Goal: Task Accomplishment & Management: Use online tool/utility

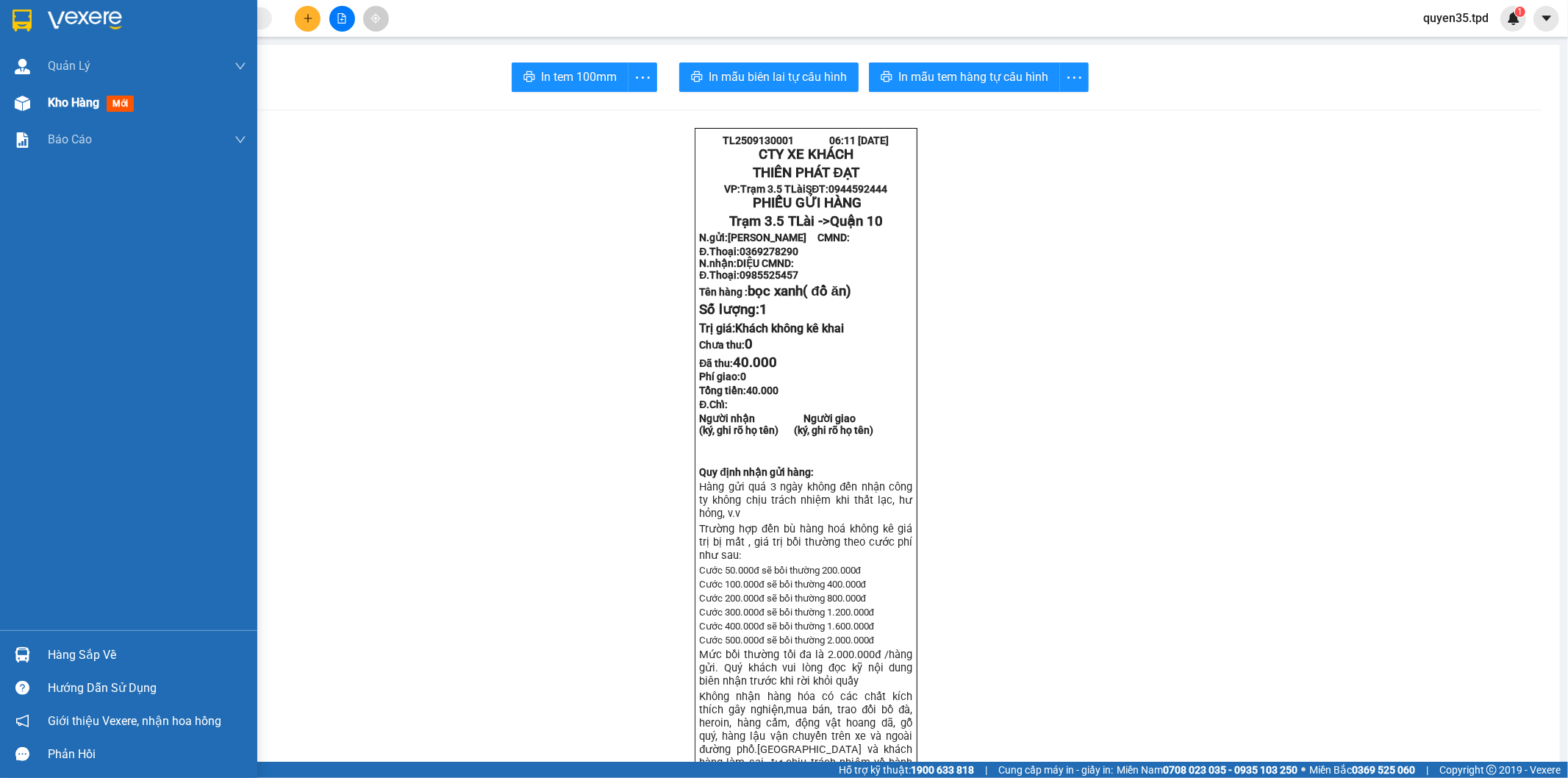
click at [67, 109] on span "Kho hàng" at bounding box center [73, 102] width 52 height 14
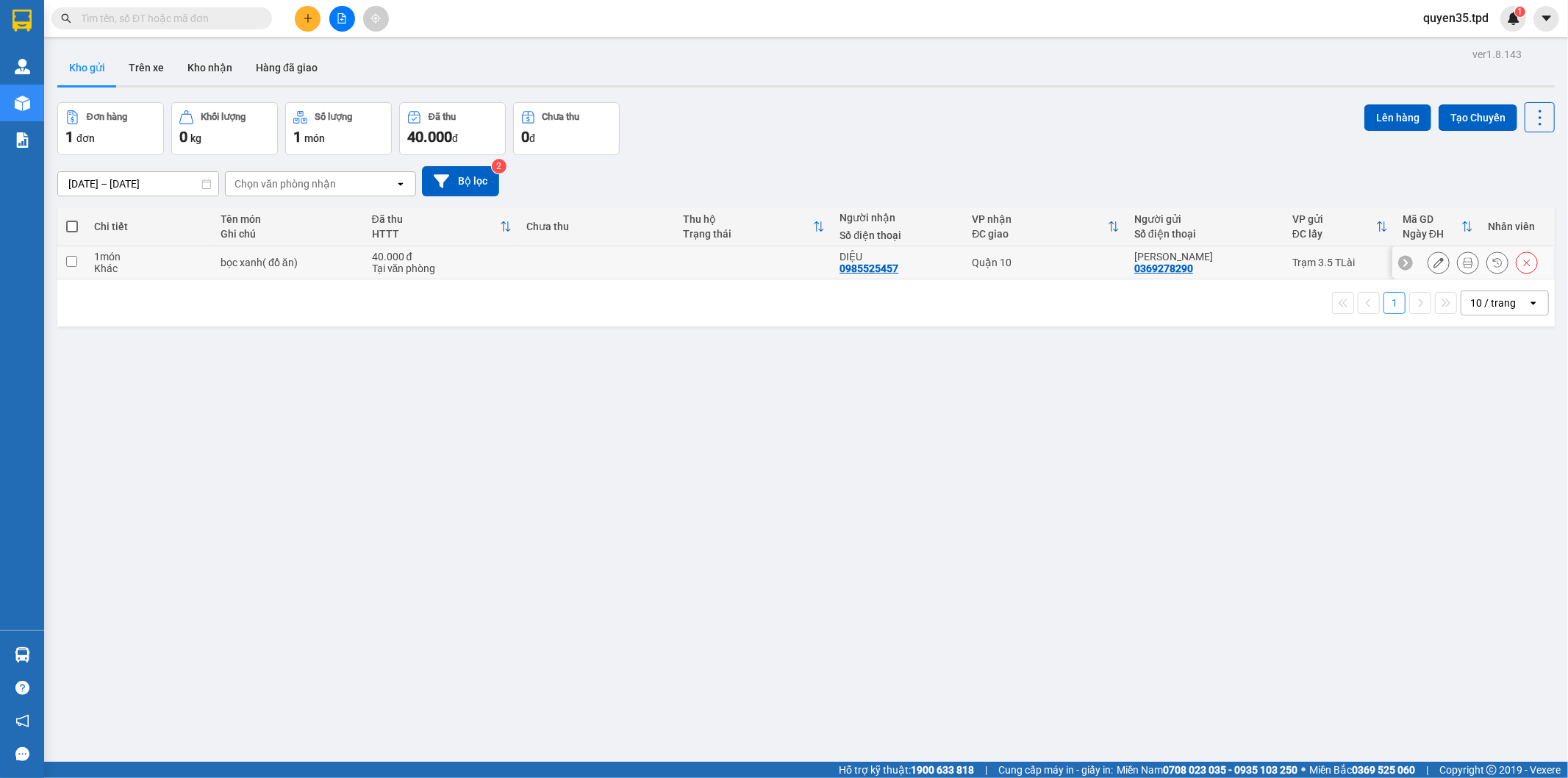
click at [71, 261] on input "checkbox" at bounding box center [71, 260] width 11 height 11
checkbox input "true"
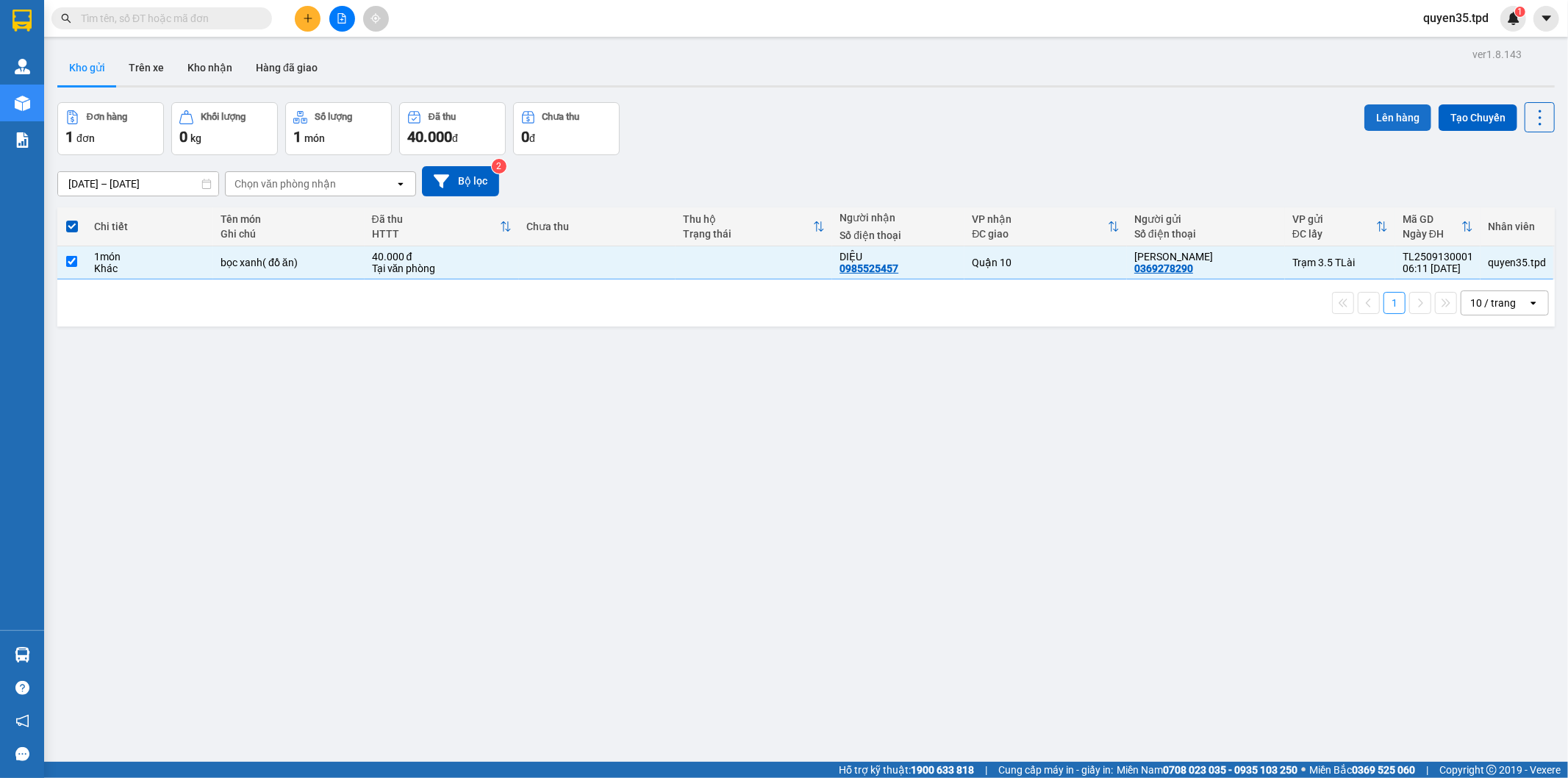
click at [1364, 119] on button "Lên hàng" at bounding box center [1398, 118] width 67 height 27
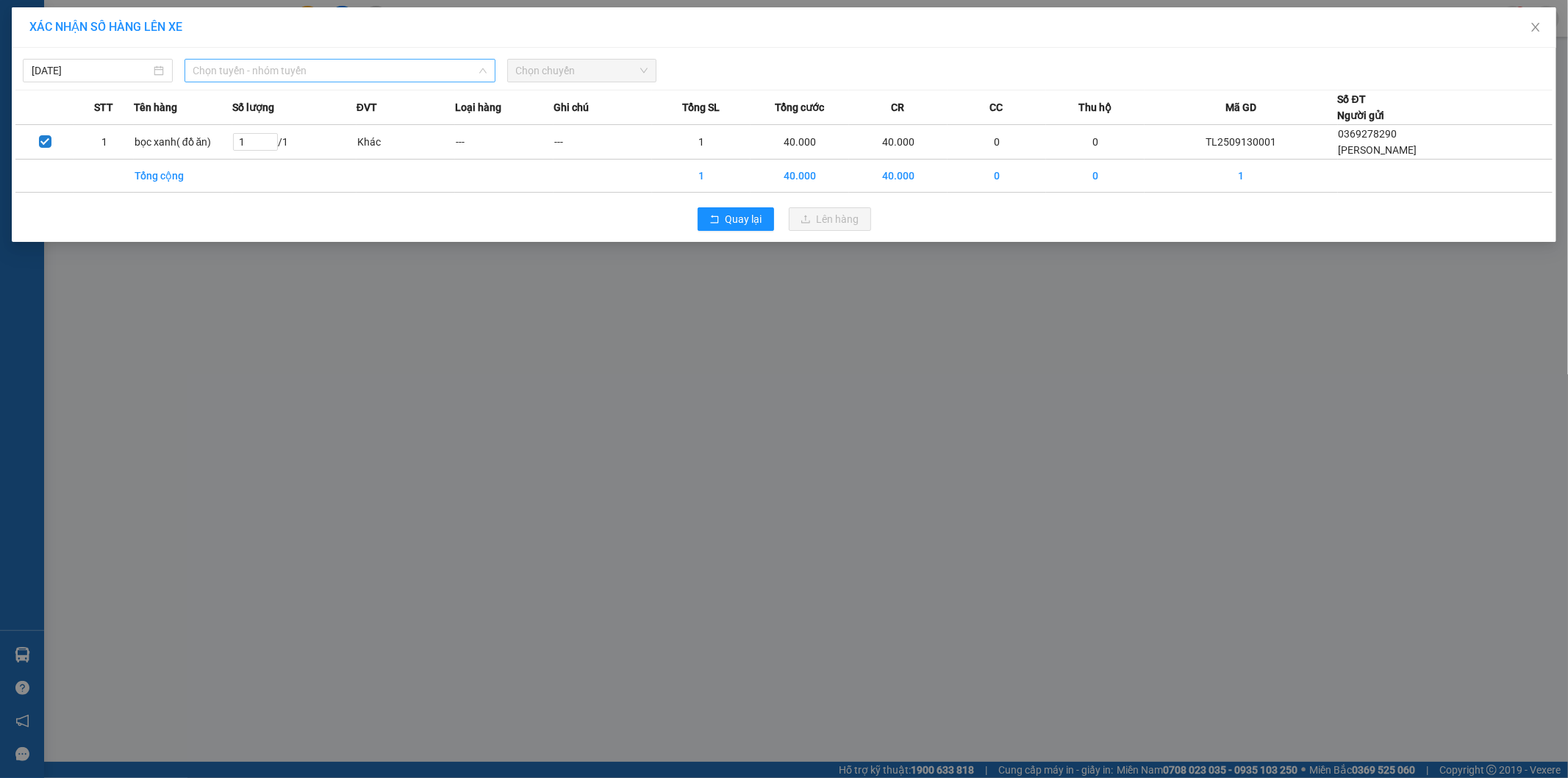
click at [351, 67] on span "Chọn tuyến - nhóm tuyến" at bounding box center [340, 70] width 293 height 22
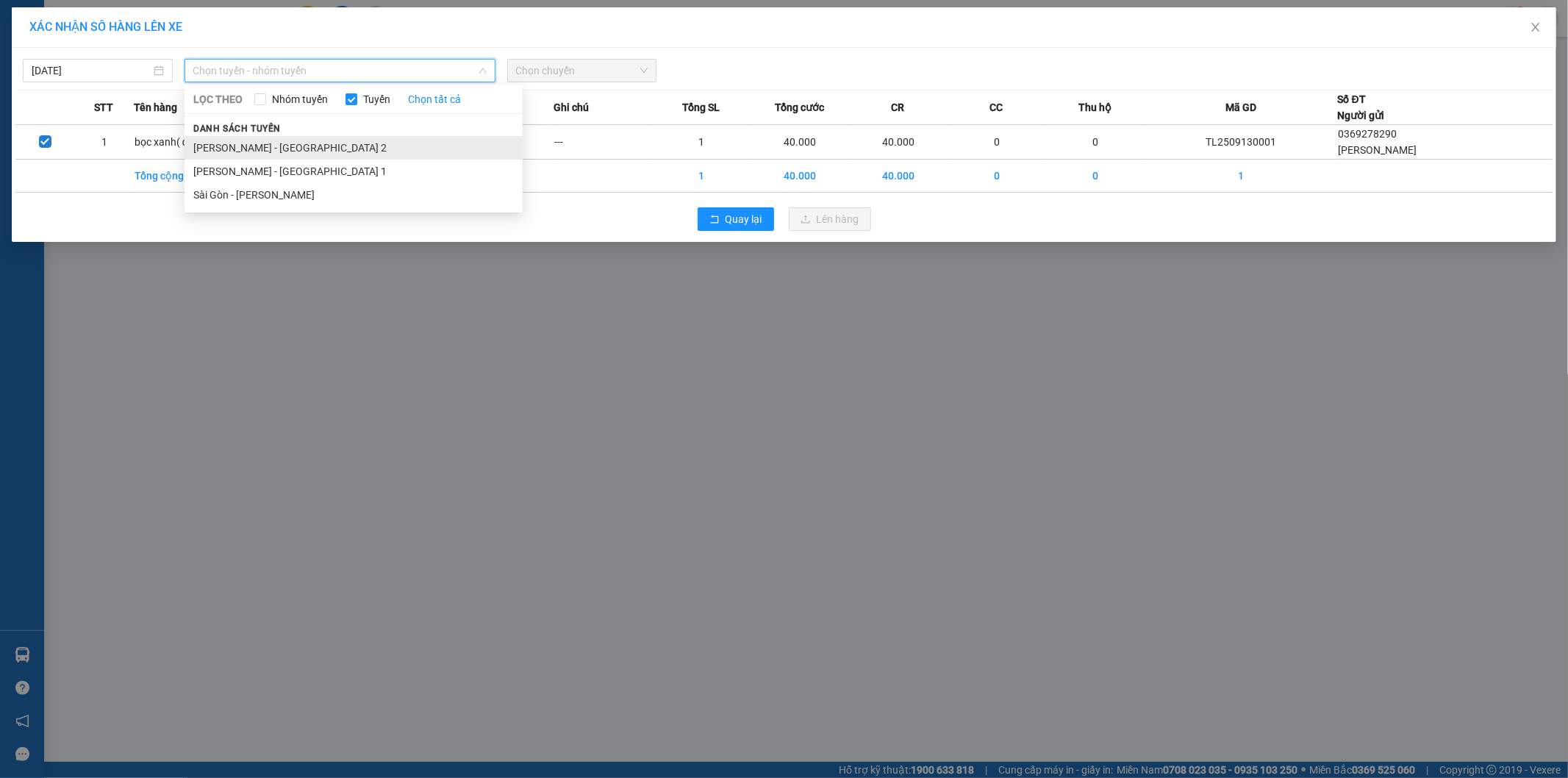
drag, startPoint x: 306, startPoint y: 147, endPoint x: 334, endPoint y: 136, distance: 30.1
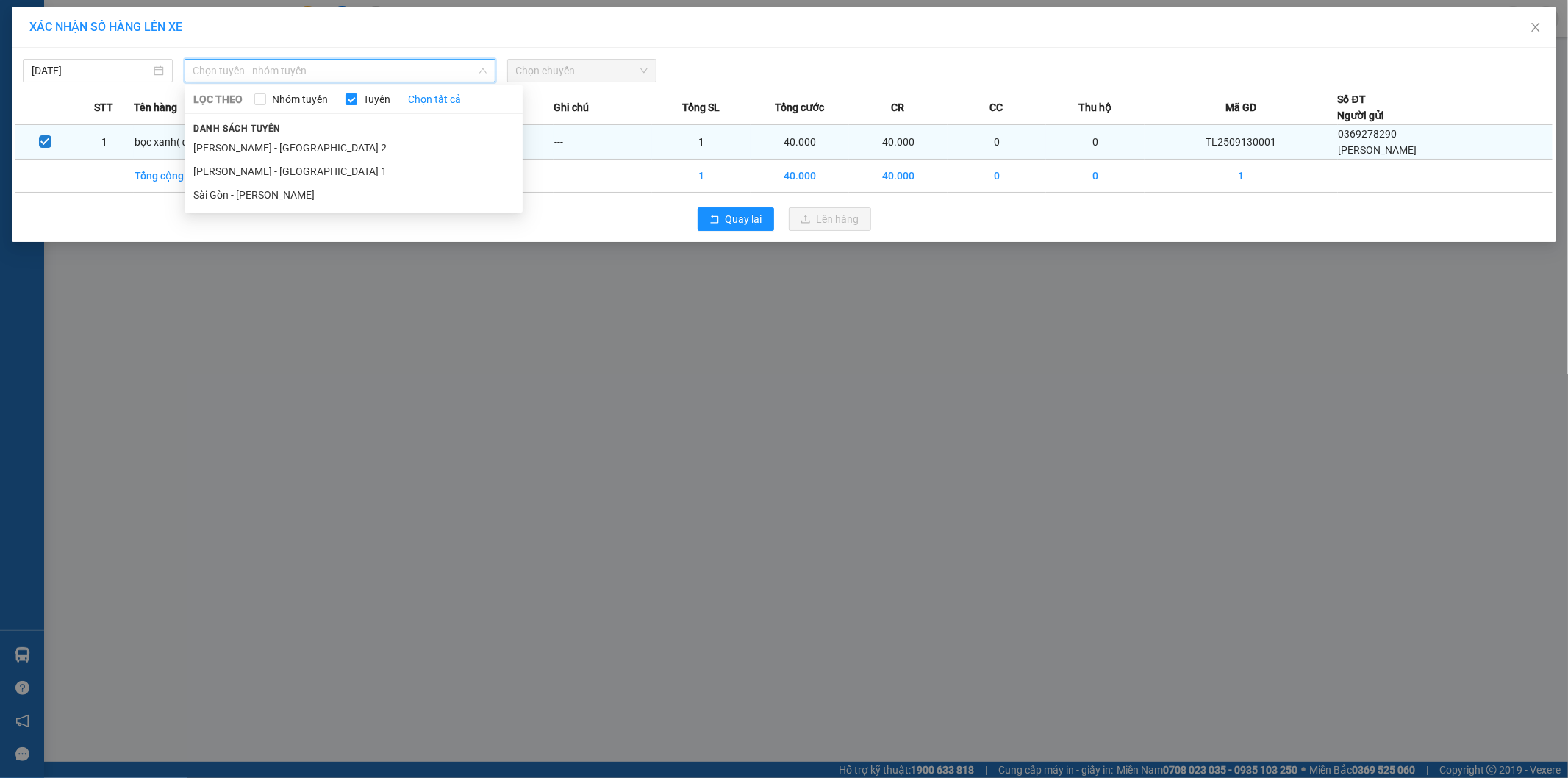
click at [307, 145] on li "[PERSON_NAME] - [GEOGRAPHIC_DATA] 2" at bounding box center [353, 148] width 338 height 23
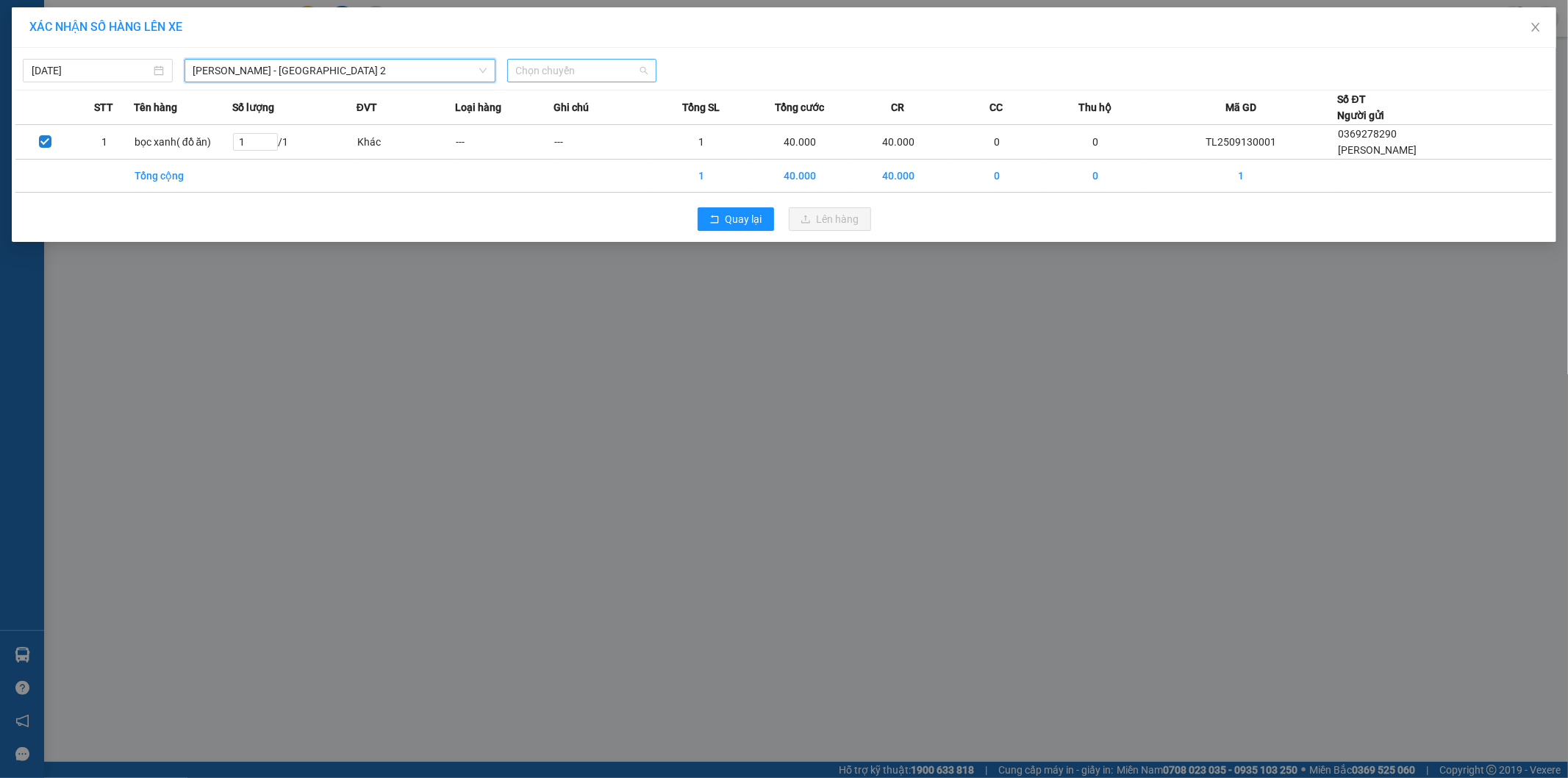
click at [588, 69] on span "Chọn chuyến" at bounding box center [582, 70] width 133 height 22
type input "07"
click at [608, 126] on div "Thêm chuyến " 07:00 "" at bounding box center [586, 124] width 157 height 25
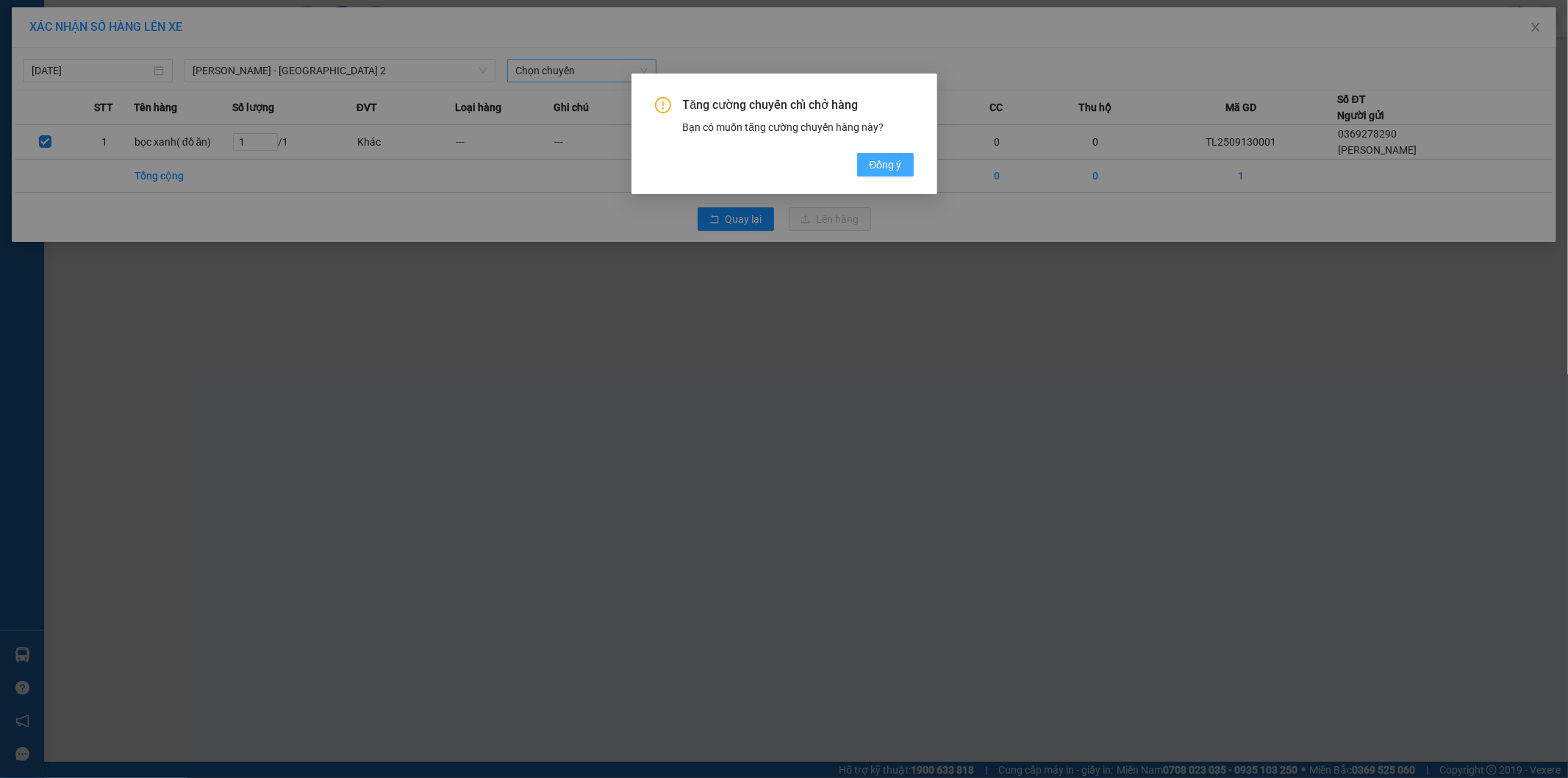
click at [885, 166] on span "Đồng ý" at bounding box center [885, 164] width 33 height 16
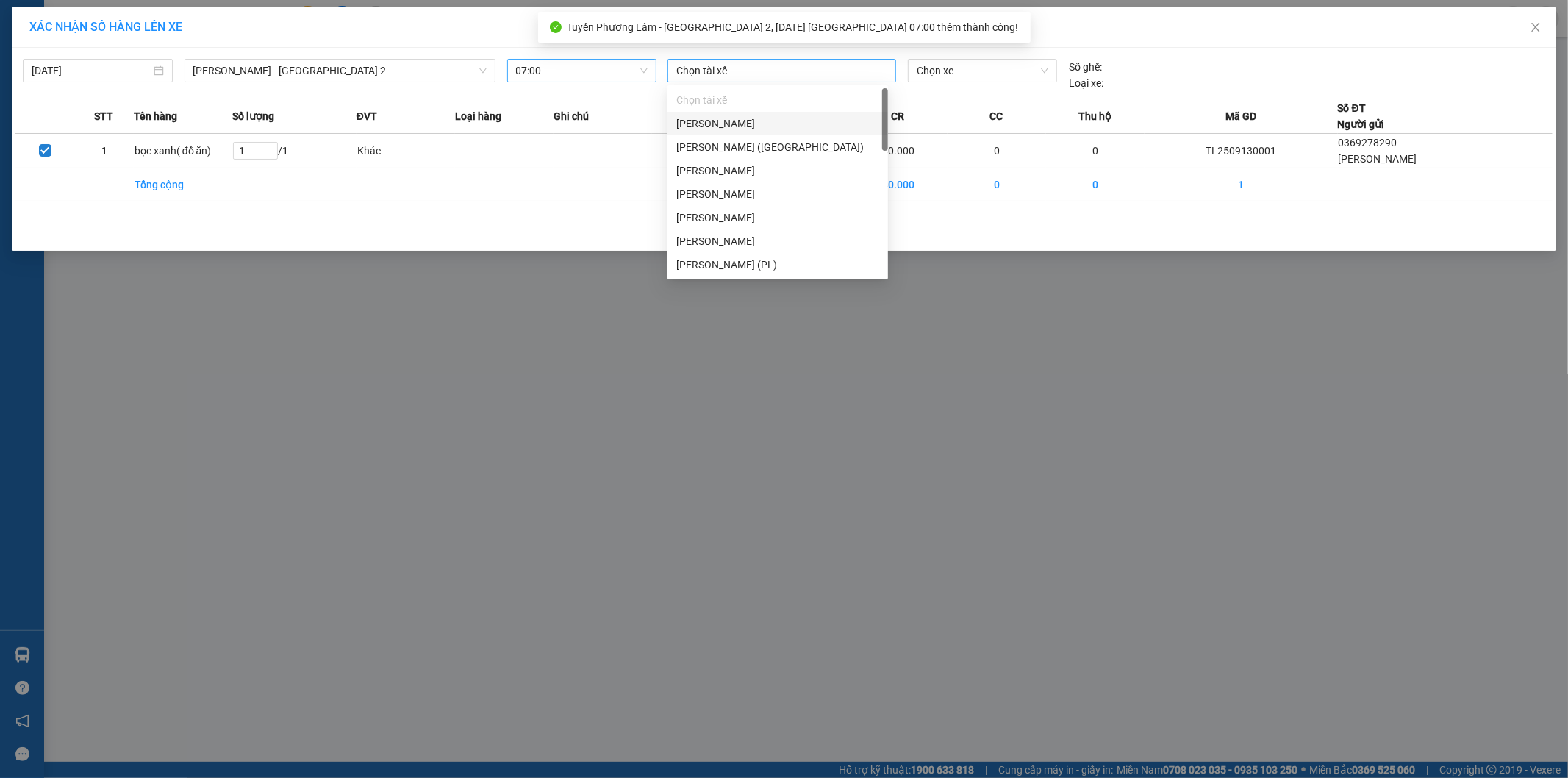
click at [789, 69] on div at bounding box center [781, 70] width 221 height 18
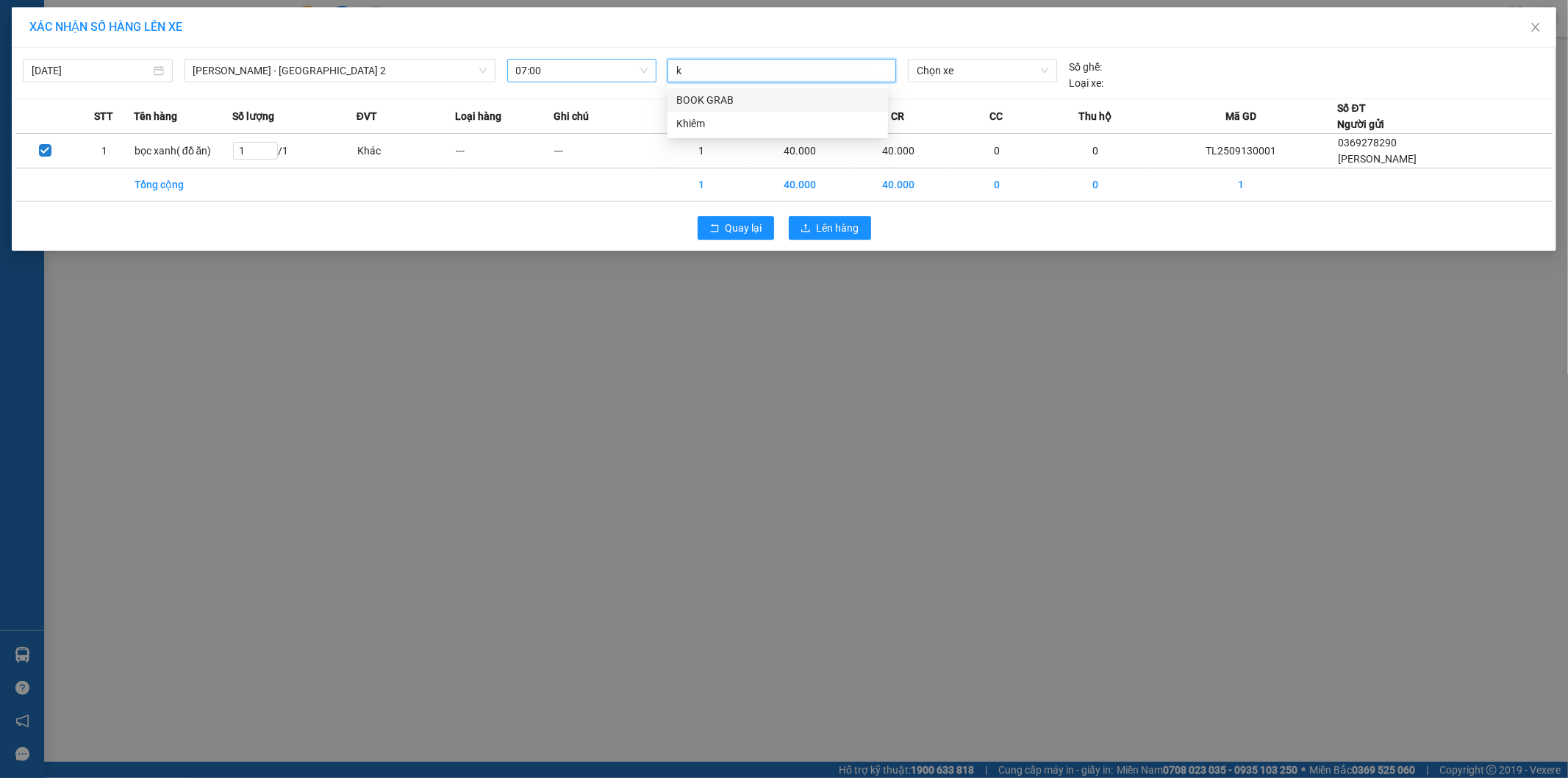
type input "kh"
click at [718, 100] on div "Khiêm" at bounding box center [777, 99] width 203 height 16
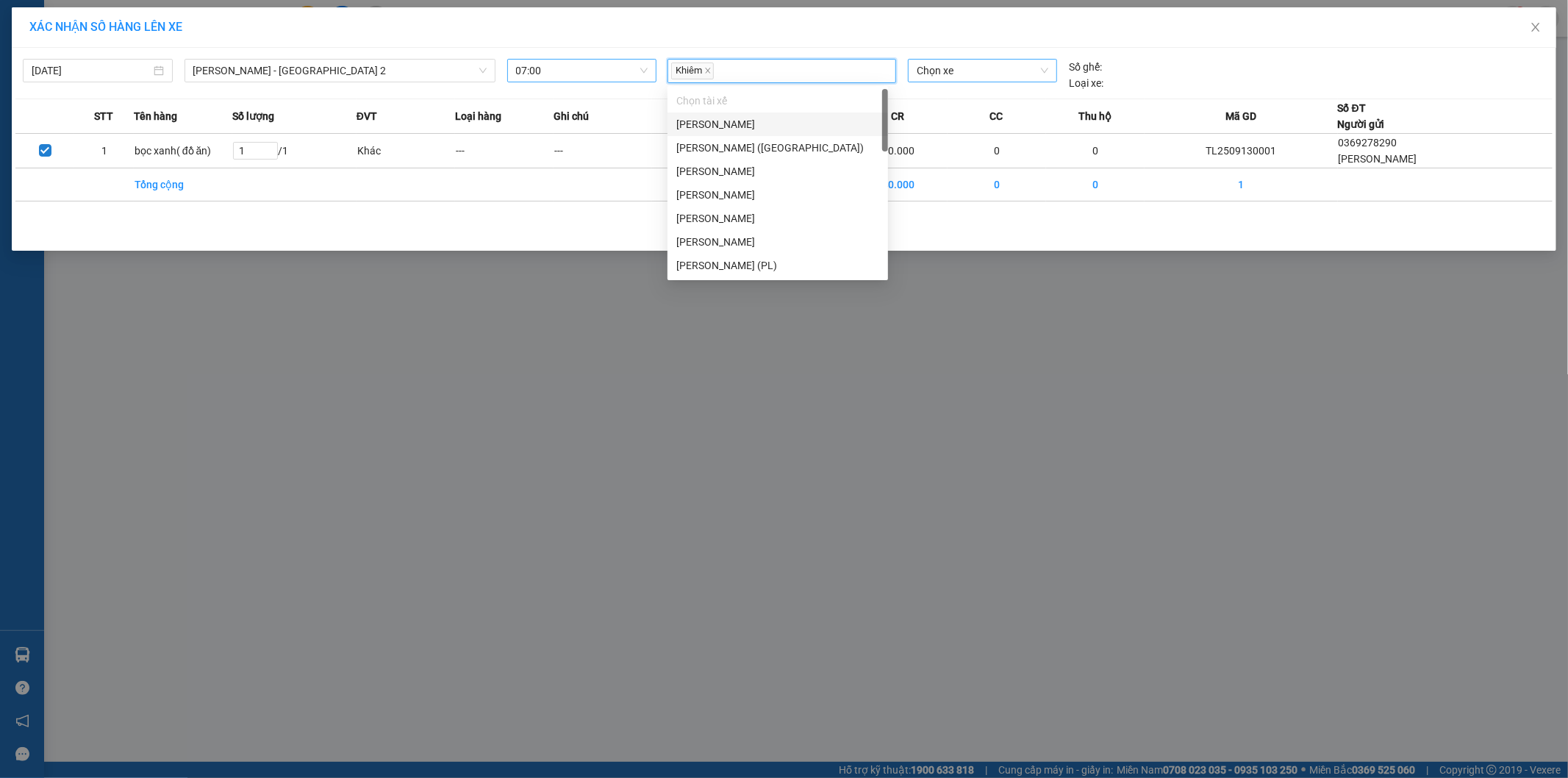
click at [981, 72] on span "Chọn xe" at bounding box center [981, 70] width 131 height 22
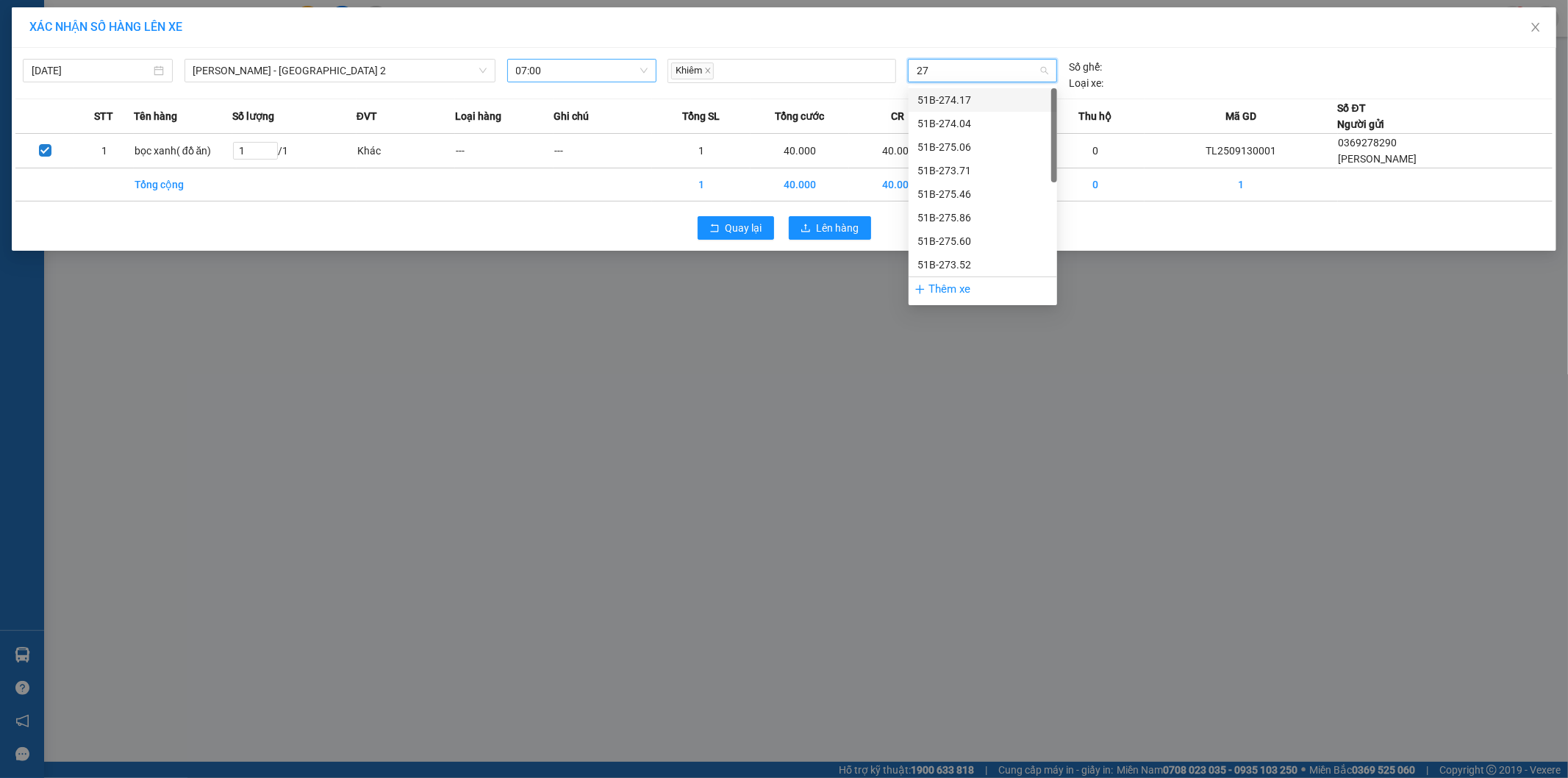
type input "275"
click at [964, 100] on div "51B-275.06" at bounding box center [982, 99] width 131 height 16
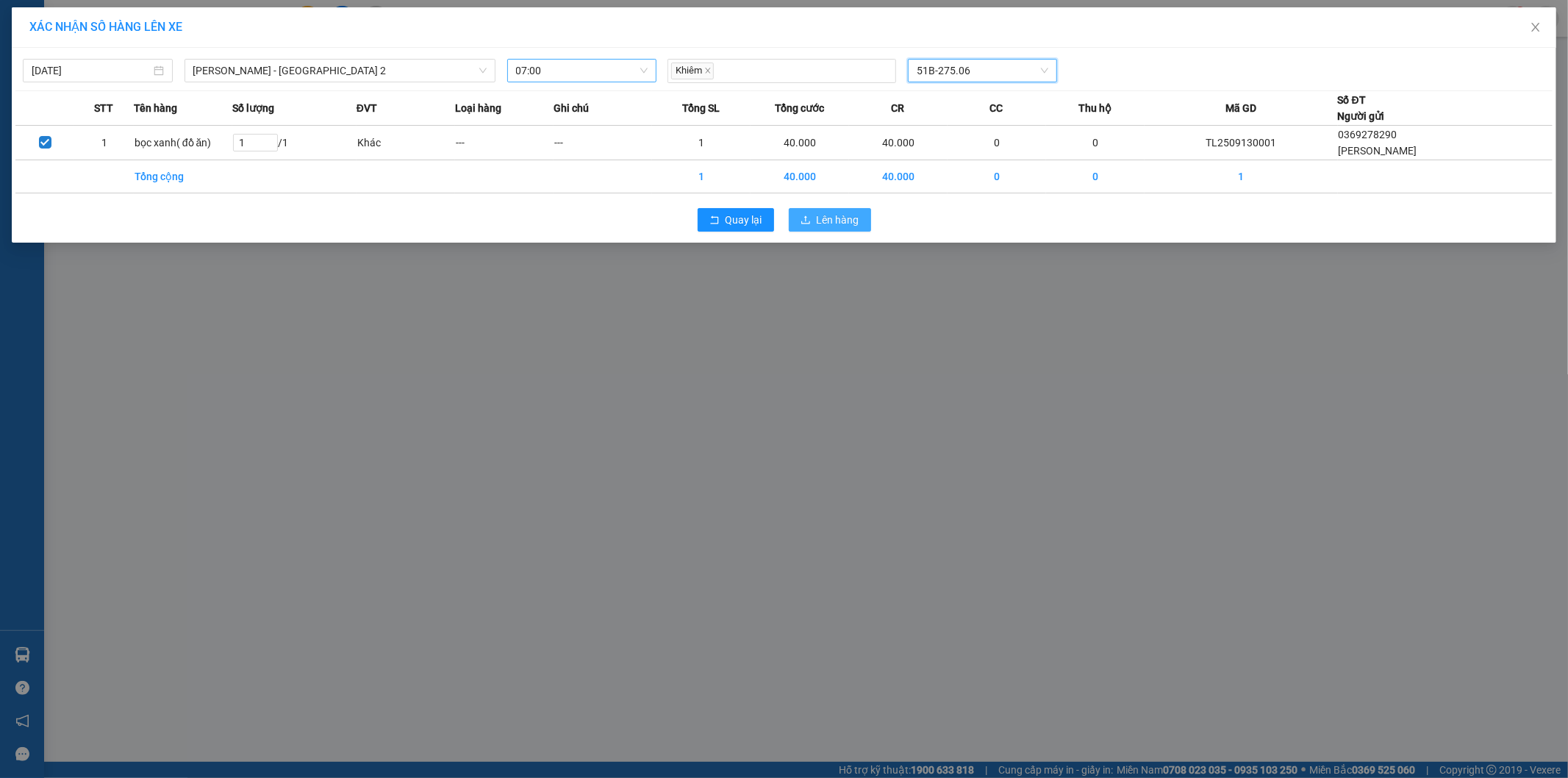
click at [839, 229] on button "Lên hàng" at bounding box center [829, 220] width 83 height 23
